Goal: Information Seeking & Learning: Learn about a topic

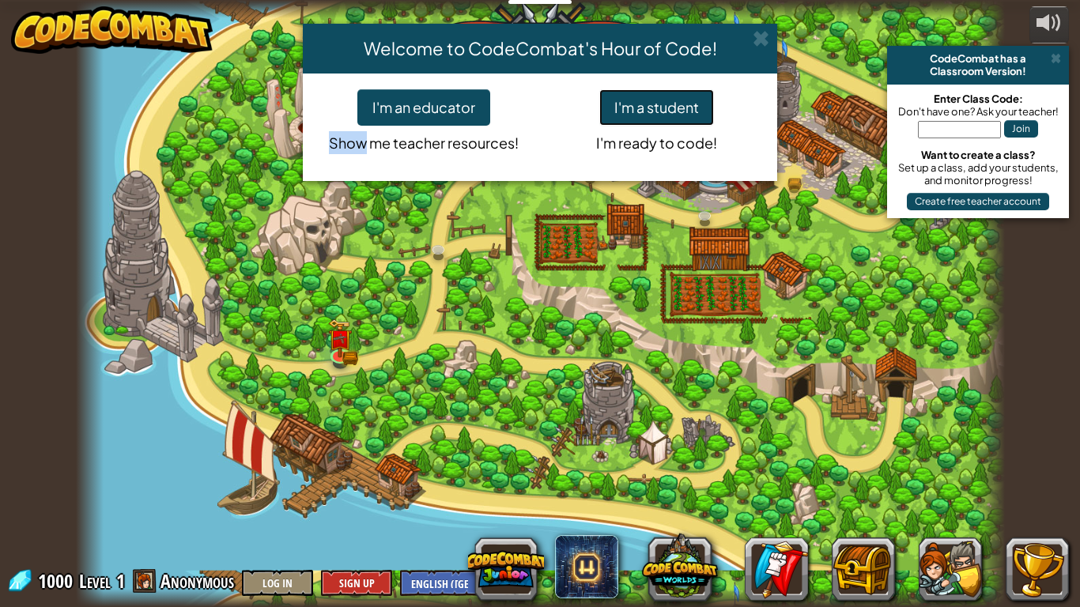
click at [698, 115] on button "I'm a student" at bounding box center [656, 107] width 115 height 36
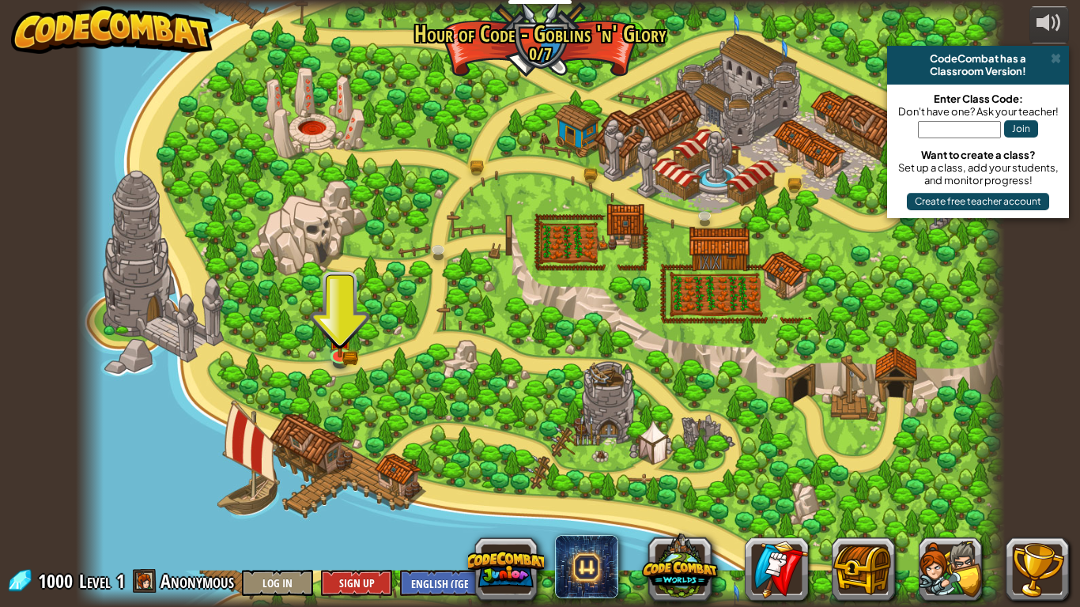
click at [858, 347] on div at bounding box center [540, 303] width 929 height 607
click at [350, 368] on div at bounding box center [540, 303] width 929 height 607
click at [351, 354] on img at bounding box center [340, 328] width 24 height 51
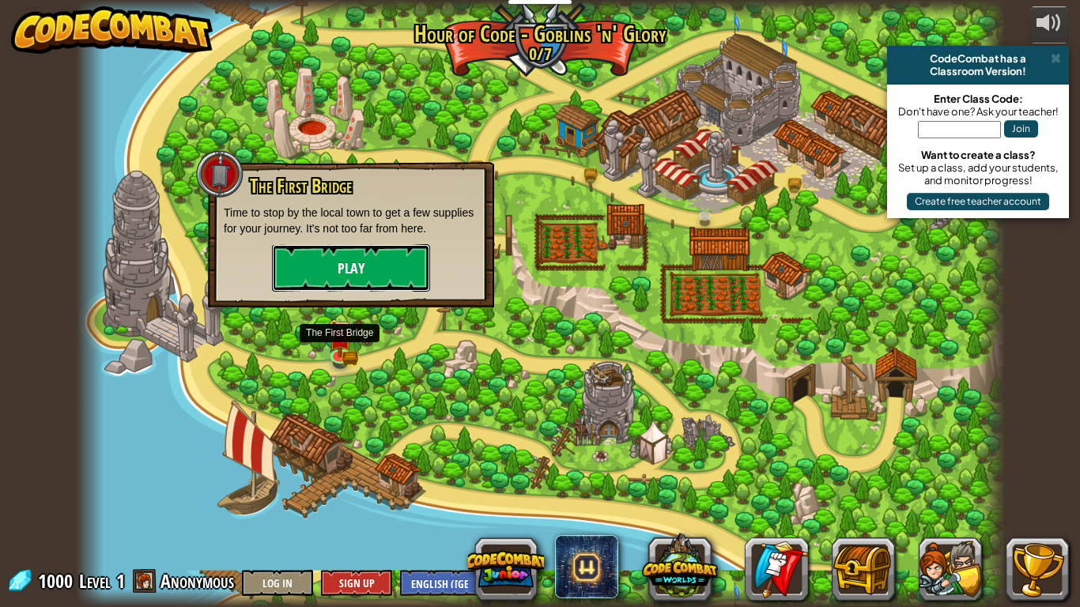
click at [332, 267] on button "Play" at bounding box center [351, 267] width 158 height 47
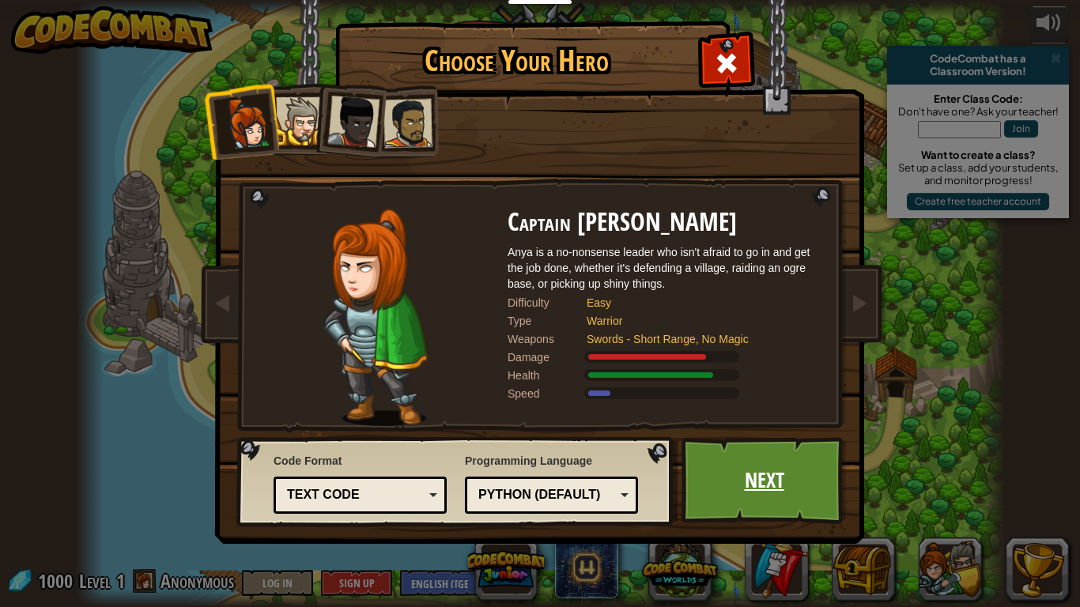
click at [818, 479] on link "Next" at bounding box center [763, 480] width 165 height 87
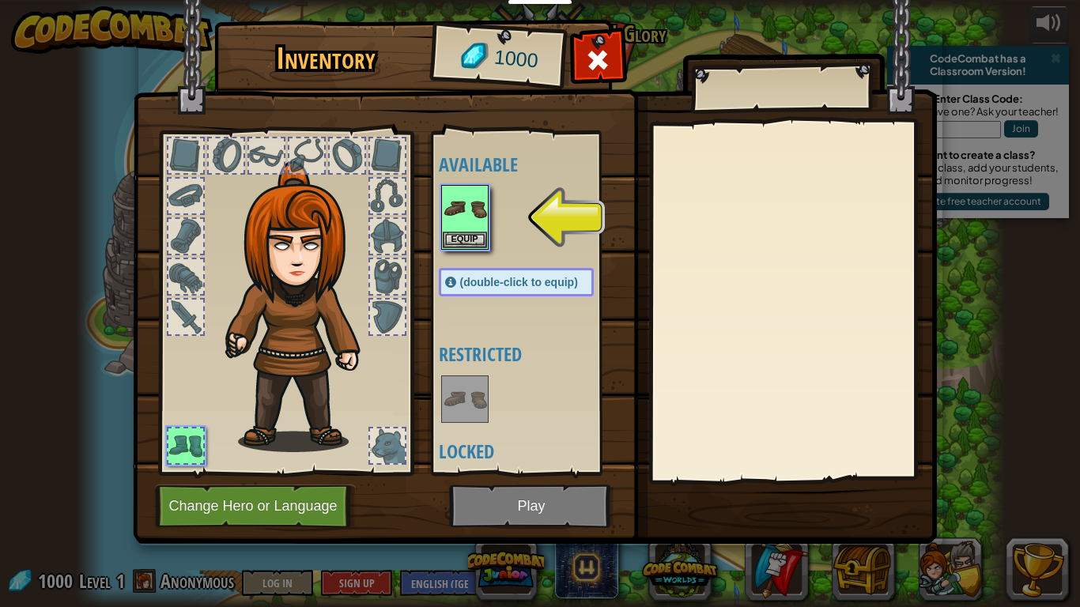
click at [279, 319] on img at bounding box center [303, 306] width 170 height 291
click at [205, 513] on button "Change Hero or Language" at bounding box center [255, 506] width 201 height 43
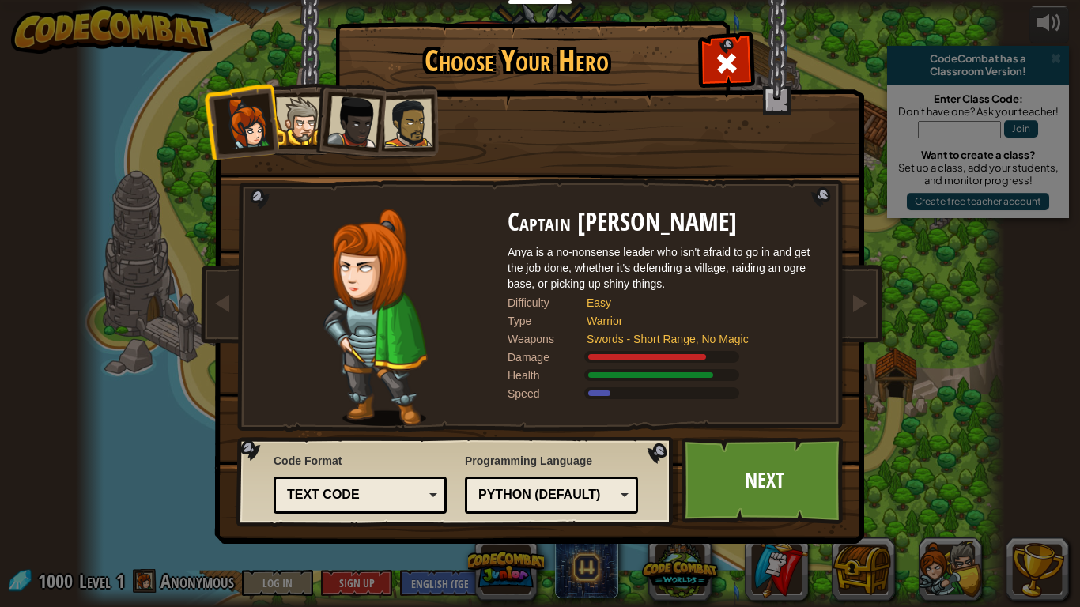
click at [312, 121] on li at bounding box center [348, 118] width 77 height 77
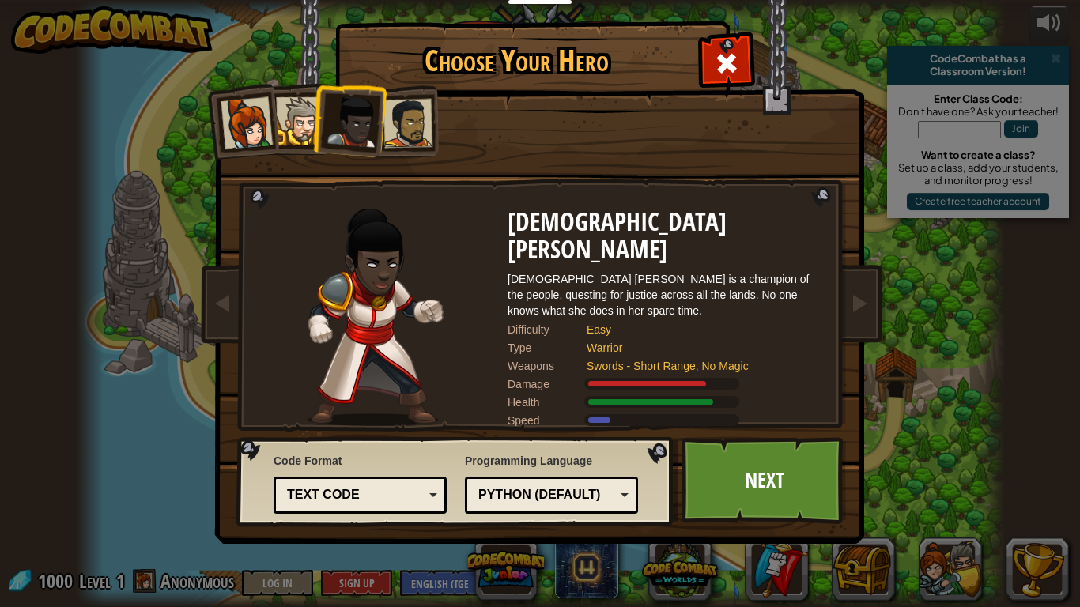
click at [295, 128] on div at bounding box center [300, 121] width 48 height 48
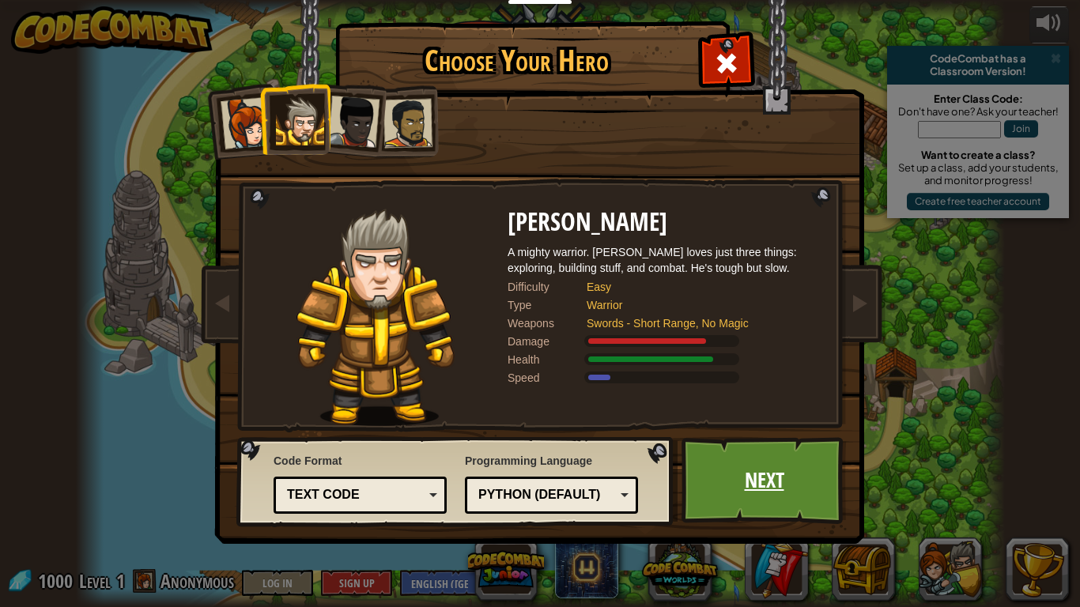
click at [813, 474] on link "Next" at bounding box center [763, 480] width 165 height 87
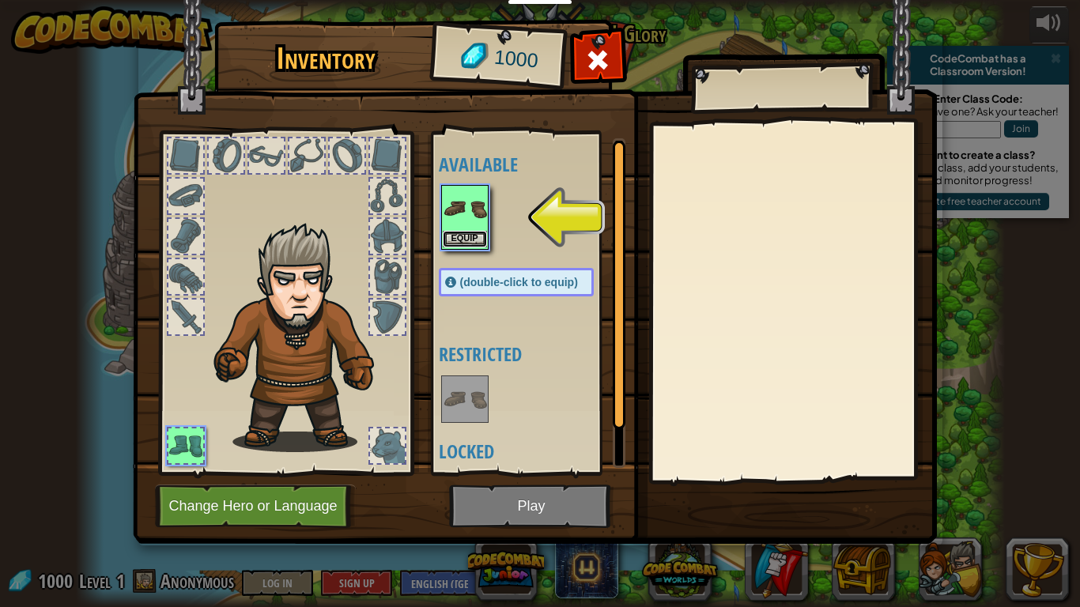
click at [461, 238] on button "Equip" at bounding box center [465, 239] width 44 height 17
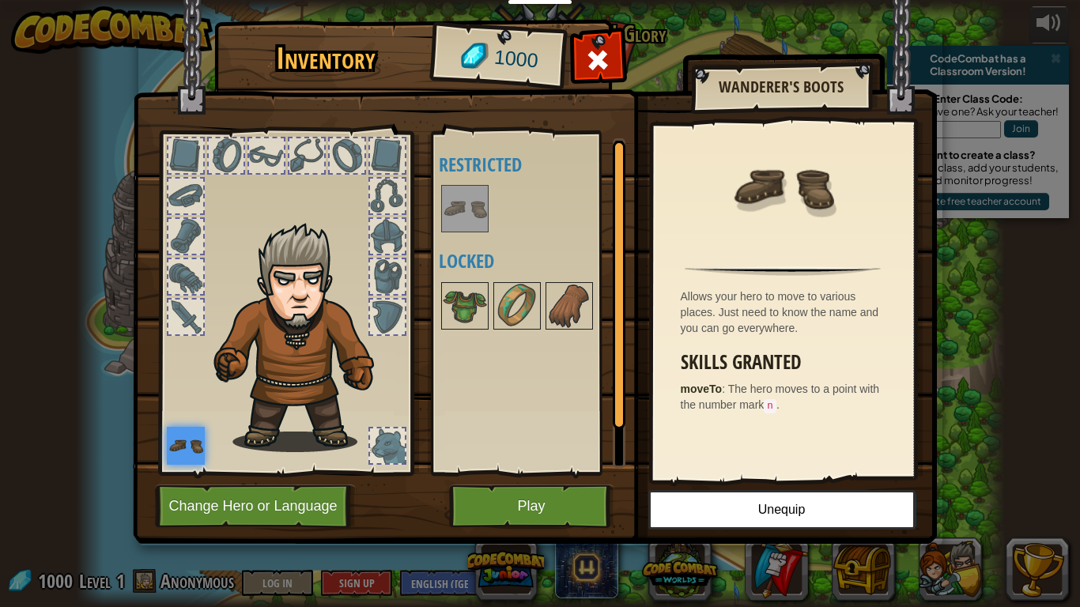
click at [864, 264] on div "Allows your hero to move to various places. Just need to know the name and you …" at bounding box center [783, 301] width 260 height 355
click at [516, 495] on button "Play" at bounding box center [531, 506] width 165 height 43
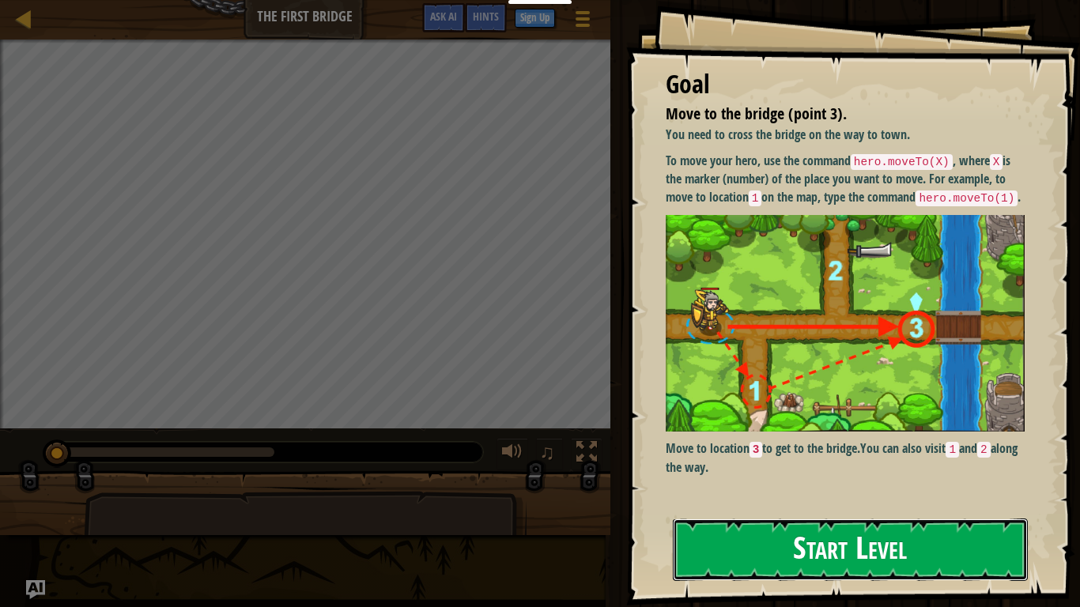
click at [932, 537] on button "Start Level" at bounding box center [850, 549] width 355 height 62
click at [929, 538] on button "Start Level" at bounding box center [850, 549] width 355 height 62
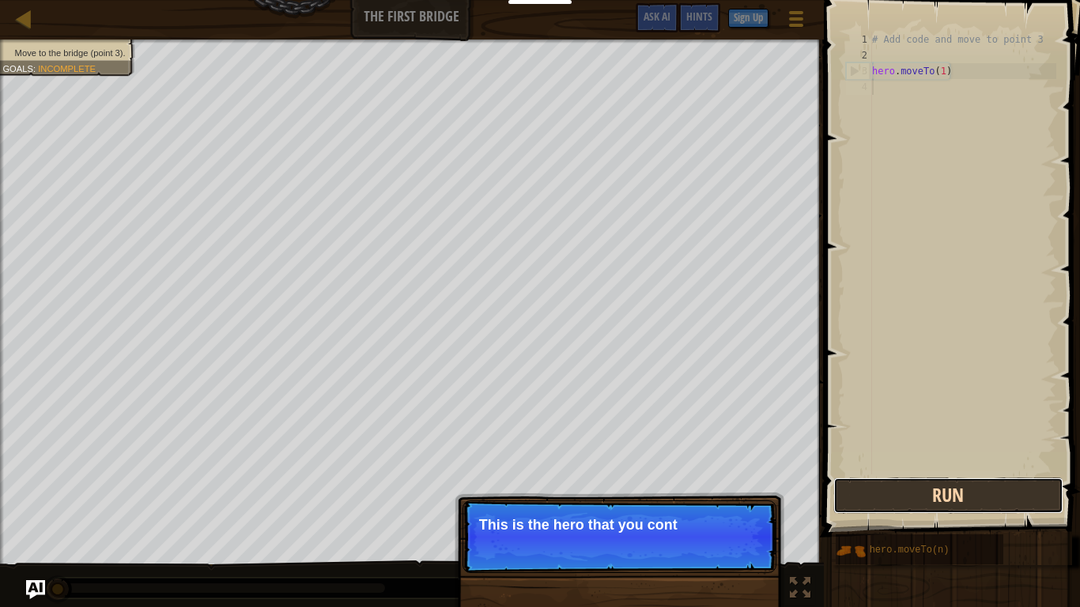
click at [961, 498] on button "Run" at bounding box center [948, 495] width 230 height 36
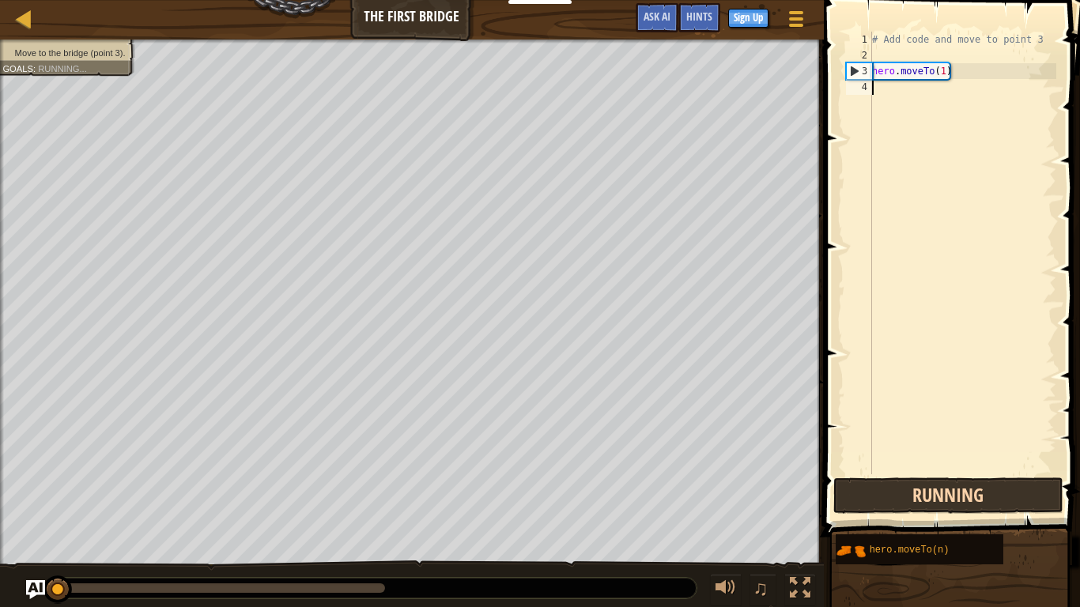
scroll to position [7, 0]
click at [971, 509] on button "Running" at bounding box center [948, 495] width 230 height 36
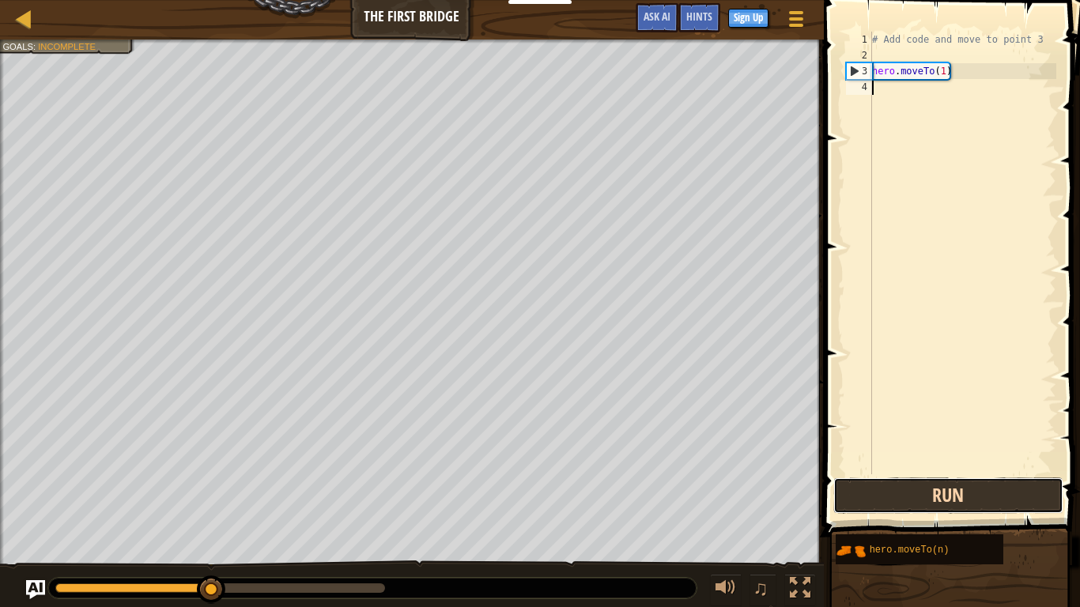
click at [989, 496] on button "Run" at bounding box center [948, 495] width 230 height 36
click at [973, 501] on button "Run" at bounding box center [948, 495] width 230 height 36
click at [1004, 498] on button "Run" at bounding box center [948, 495] width 230 height 36
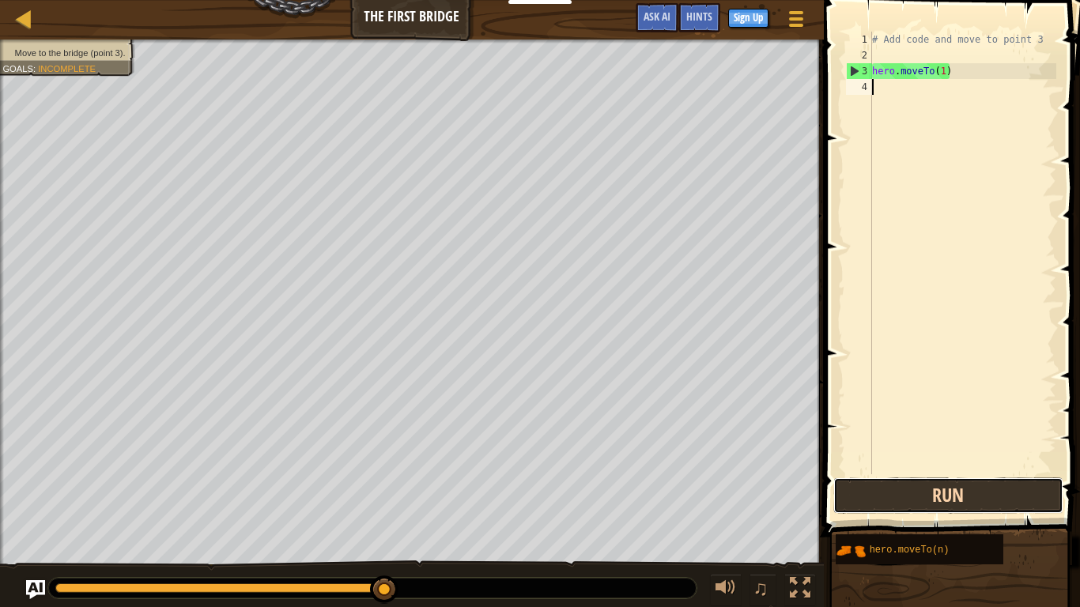
click at [960, 510] on button "Run" at bounding box center [948, 495] width 230 height 36
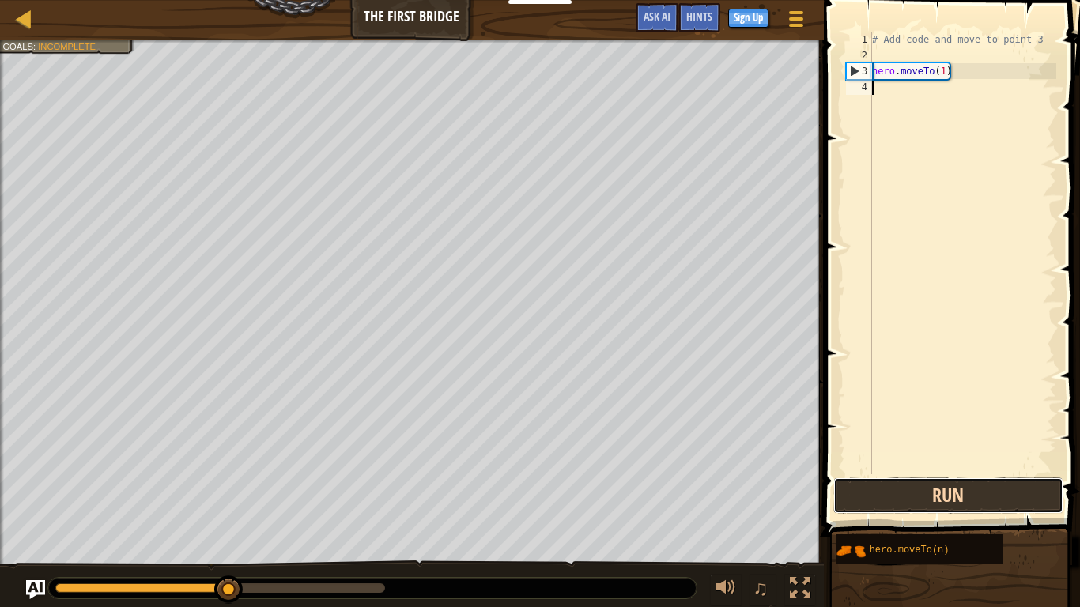
click at [976, 507] on button "Run" at bounding box center [948, 495] width 230 height 36
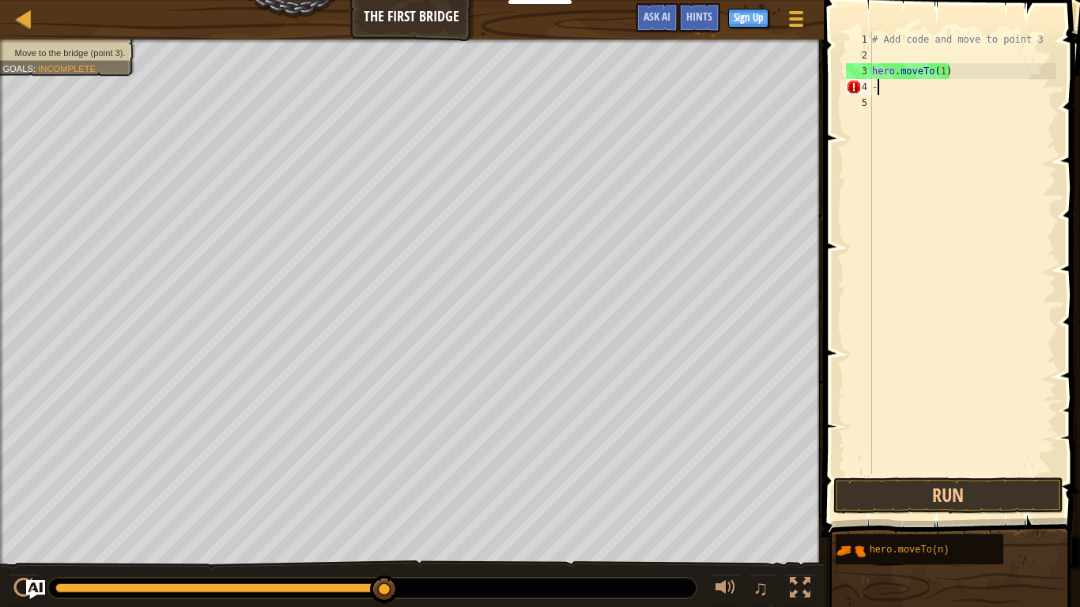
drag, startPoint x: 387, startPoint y: 591, endPoint x: 641, endPoint y: 606, distance: 254.2
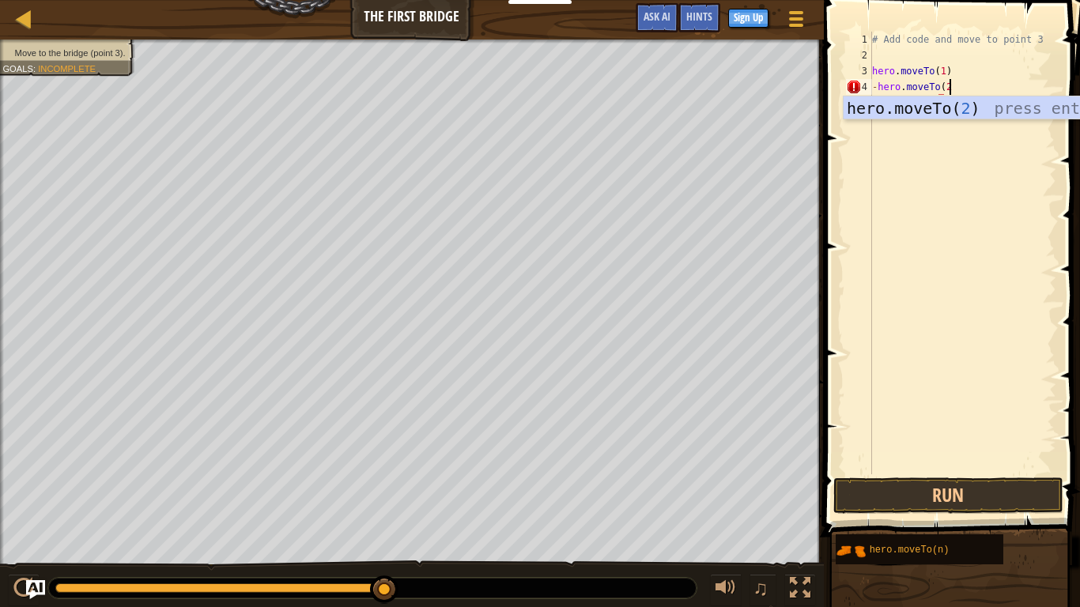
scroll to position [7, 10]
click at [872, 114] on div "hero.moveTo( 2 ) press enter" at bounding box center [992, 131] width 299 height 71
click at [828, 319] on span at bounding box center [953, 245] width 269 height 583
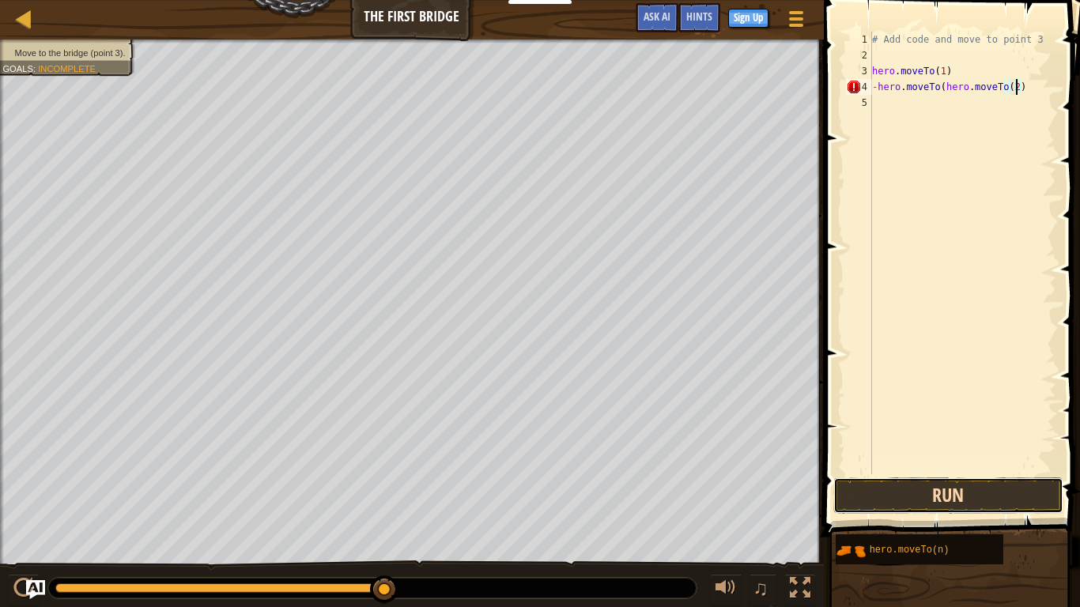
click at [903, 490] on button "Run" at bounding box center [948, 495] width 230 height 36
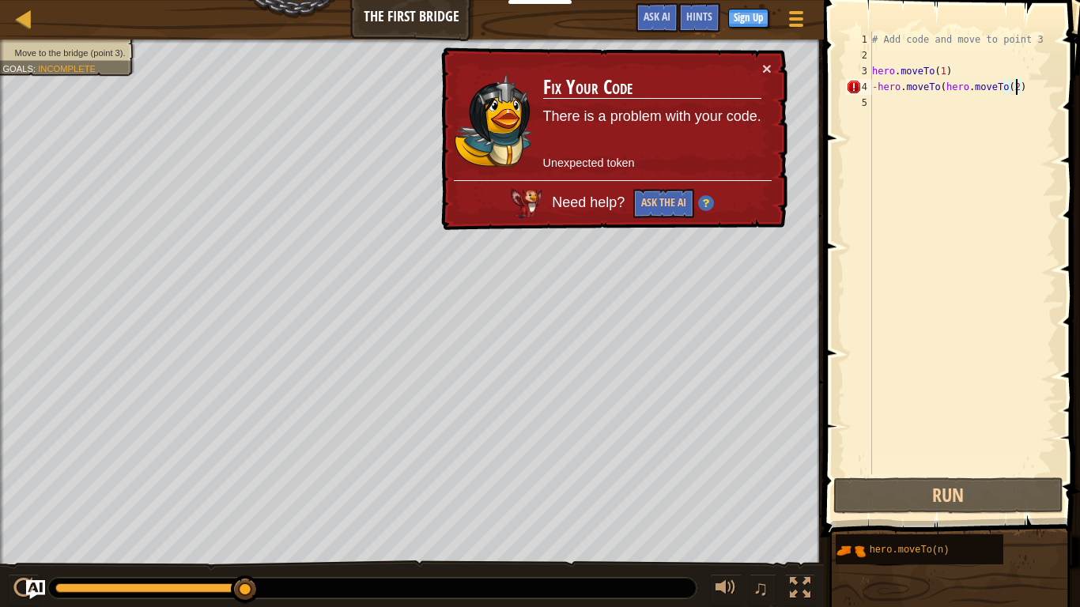
click at [942, 85] on div "# Add code and move to point 3 hero . moveTo ( 1 ) - hero . moveTo ( hero . mov…" at bounding box center [962, 269] width 187 height 474
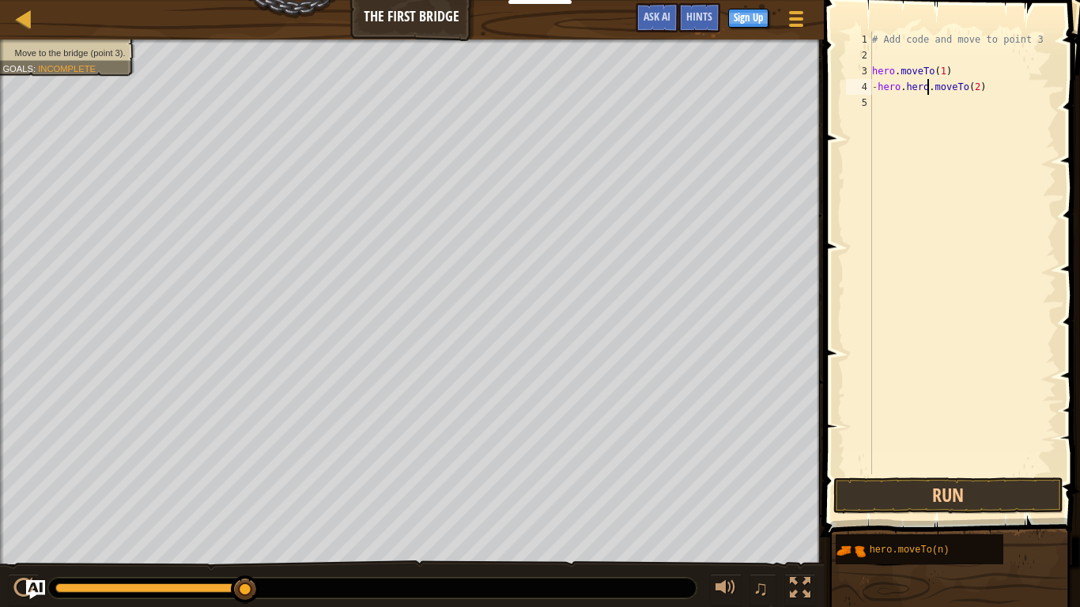
click at [926, 86] on div "# Add code and move to point 3 hero . moveTo ( 1 ) - hero . hero . moveTo ( 2 )" at bounding box center [962, 269] width 187 height 474
type textarea "-hero..moveTo(2)"
click at [956, 185] on div "# Add code and move to point 3 hero . moveTo ( 1 ) - hero . . moveTo ( 2 )" at bounding box center [962, 269] width 187 height 474
click at [914, 510] on button "Run" at bounding box center [948, 495] width 230 height 36
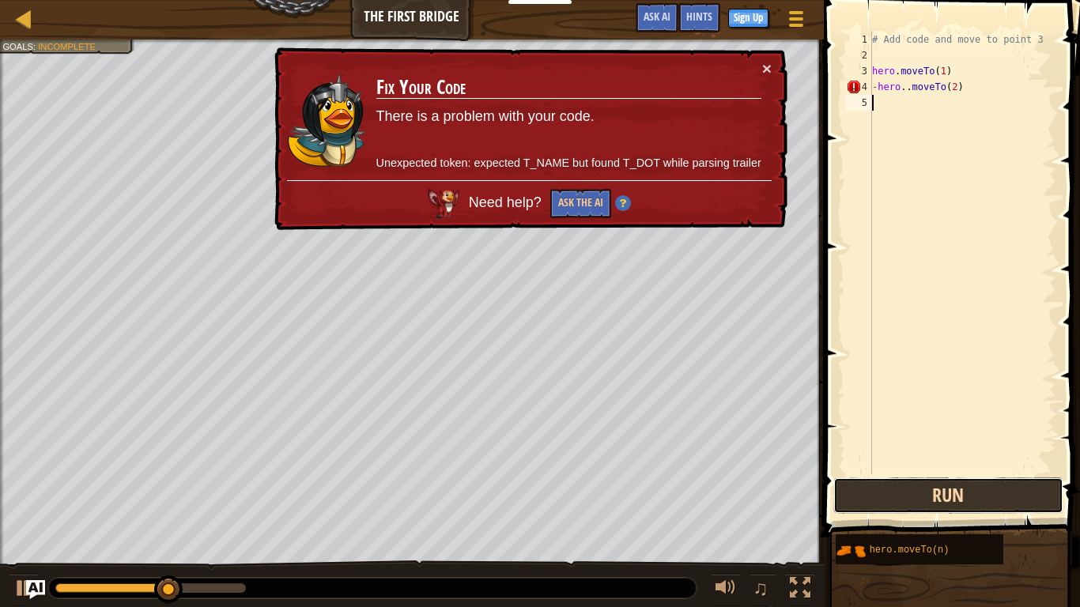
click at [908, 492] on button "Run" at bounding box center [948, 495] width 230 height 36
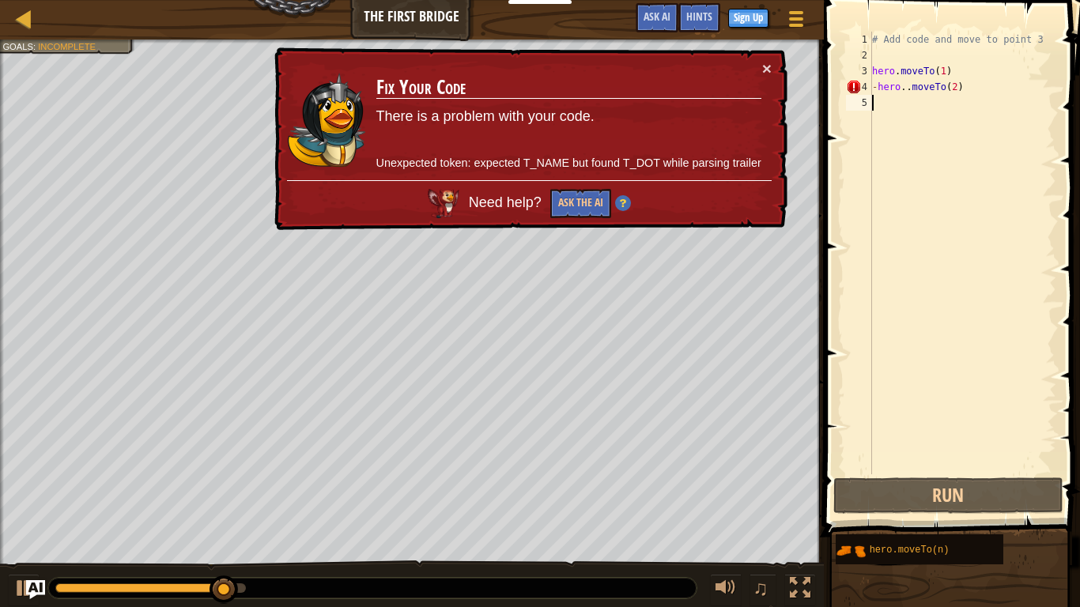
click at [902, 85] on div "# Add code and move to point 3 hero . moveTo ( 1 ) - hero . . moveTo ( 2 )" at bounding box center [962, 269] width 187 height 474
click at [905, 87] on div "# Add code and move to point 3 hero . moveTo ( 1 ) - hero . . moveTo ( 2 )" at bounding box center [962, 269] width 187 height 474
type textarea "-hero.moveTo(2)"
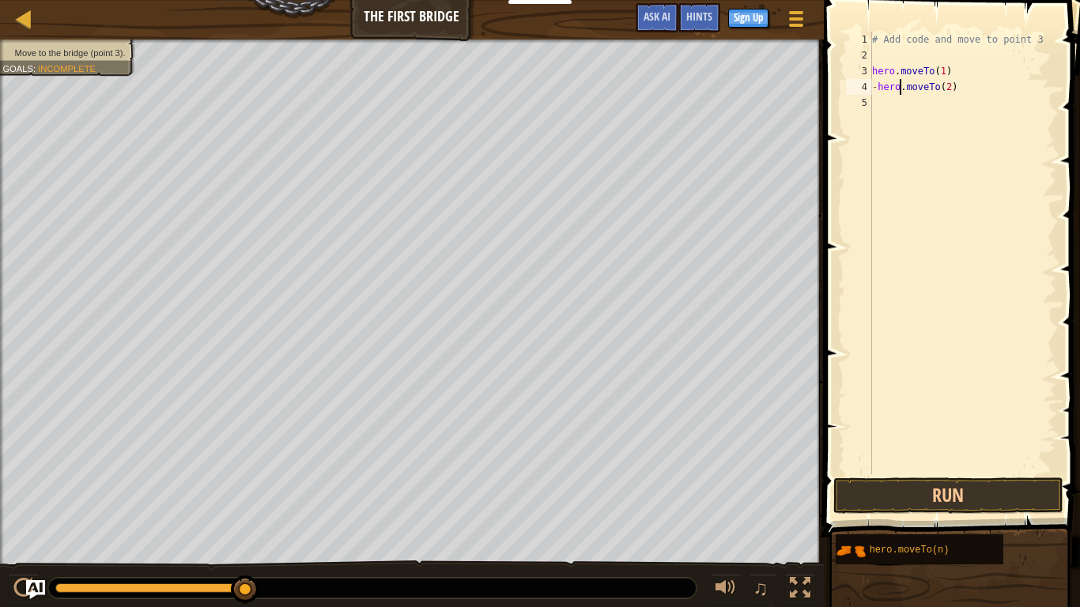
click at [917, 117] on div "# Add code and move to point 3 hero . moveTo ( 1 ) - hero . moveTo ( 2 )" at bounding box center [962, 269] width 187 height 474
click at [895, 503] on button "Run" at bounding box center [948, 495] width 230 height 36
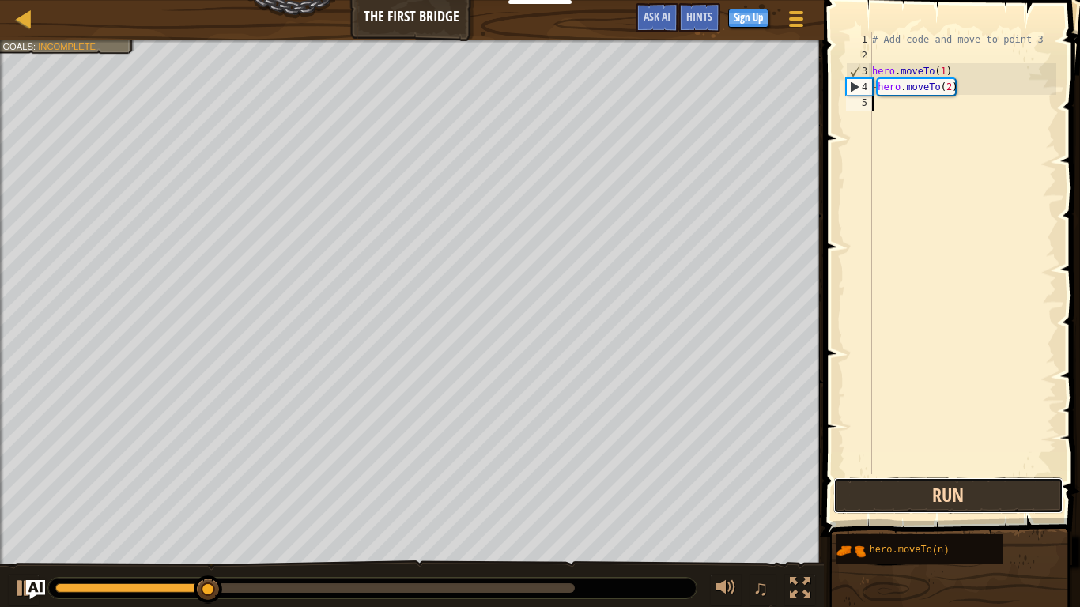
click at [885, 496] on button "Run" at bounding box center [948, 495] width 230 height 36
